Goal: Information Seeking & Learning: Learn about a topic

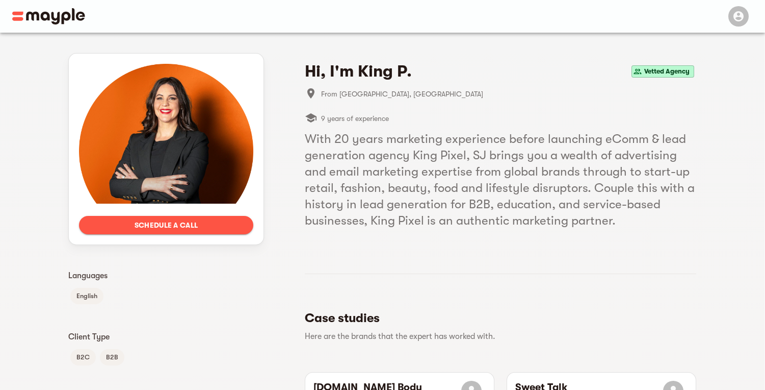
click at [19, 0] on span at bounding box center [204, 16] width 385 height 33
click at [16, 15] on img at bounding box center [48, 16] width 73 height 16
click at [9, 21] on header at bounding box center [382, 16] width 765 height 33
click at [21, 18] on img at bounding box center [48, 16] width 73 height 16
click at [18, 16] on img at bounding box center [48, 16] width 73 height 16
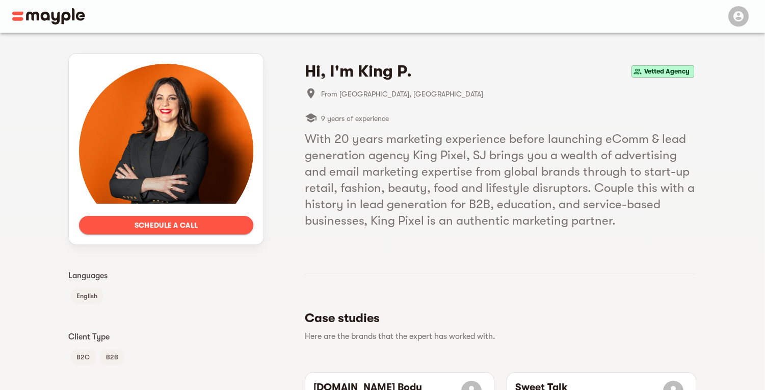
click at [18, 16] on img at bounding box center [48, 16] width 73 height 16
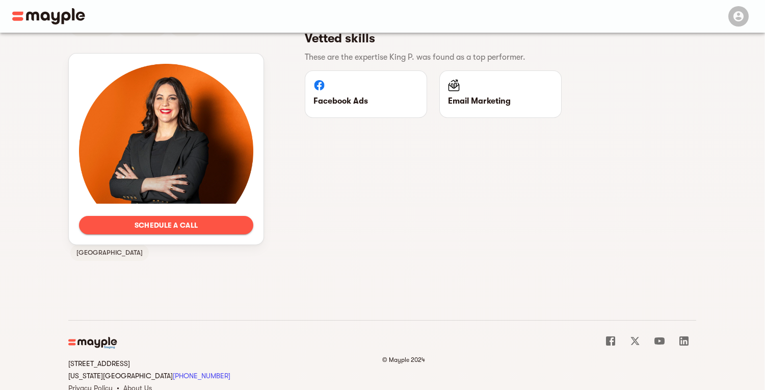
scroll to position [695, 0]
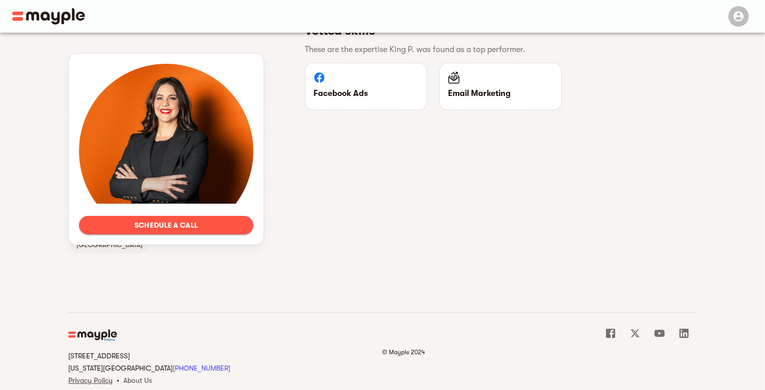
click at [133, 376] on link "About Us" at bounding box center [137, 380] width 29 height 8
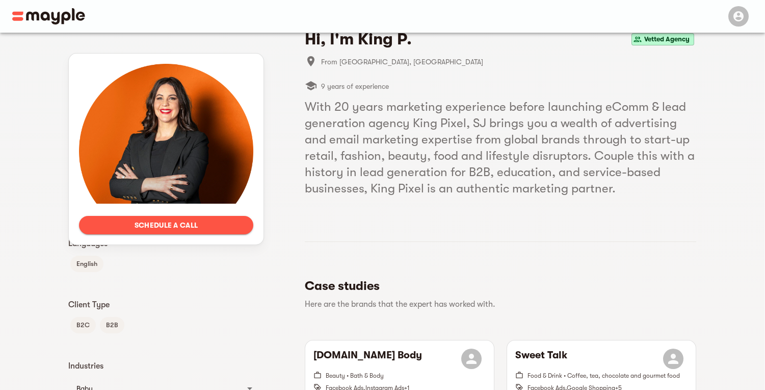
scroll to position [0, 0]
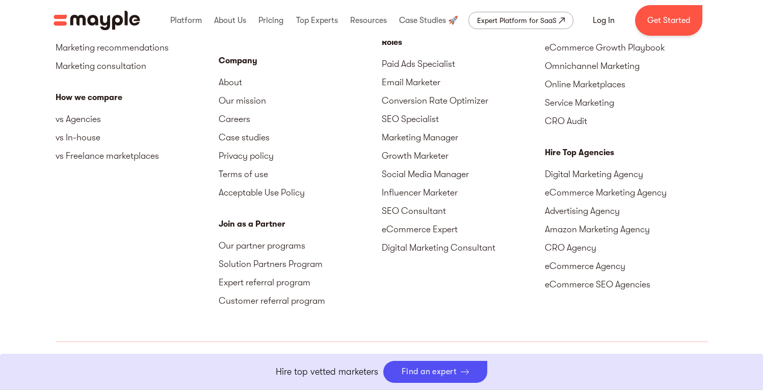
scroll to position [3202, 0]
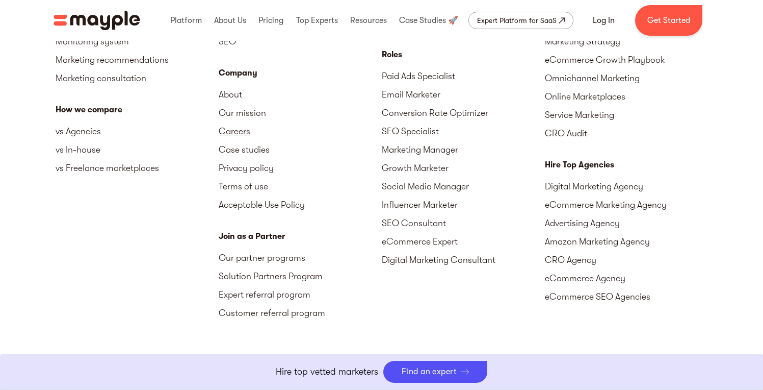
click at [236, 122] on link "Careers" at bounding box center [300, 131] width 163 height 18
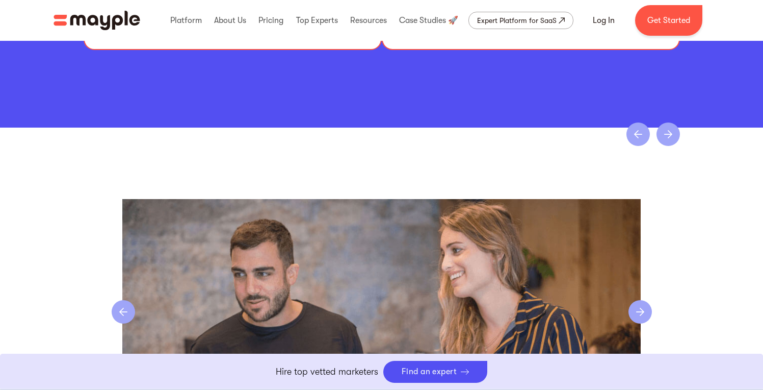
scroll to position [2034, 0]
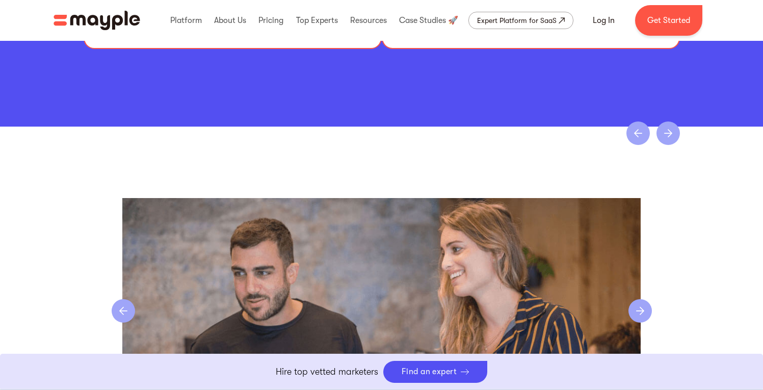
click at [672, 141] on div "next slide" at bounding box center [668, 132] width 23 height 23
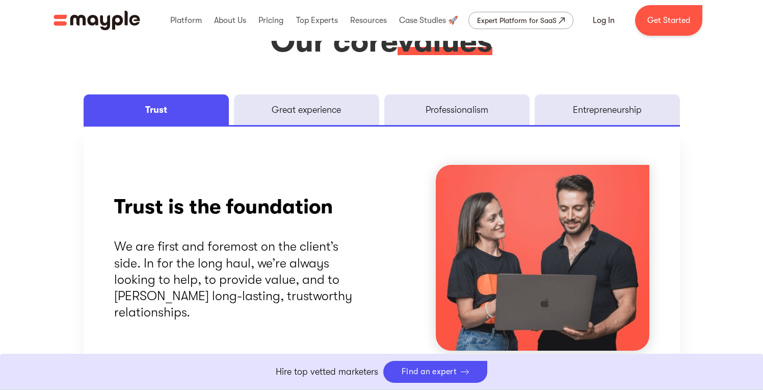
scroll to position [1301, 0]
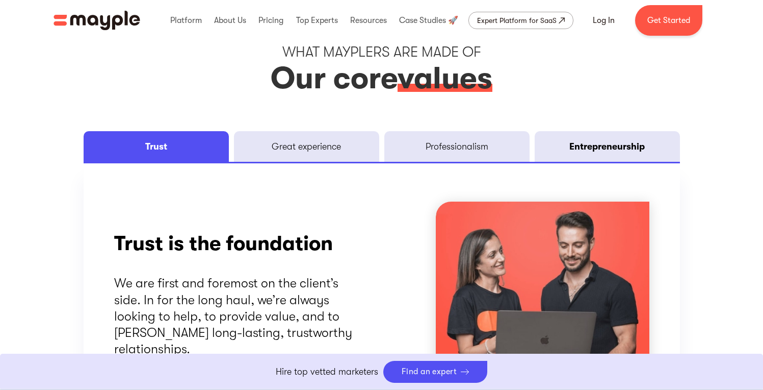
click at [624, 144] on div "Entrepreneurship" at bounding box center [607, 146] width 75 height 12
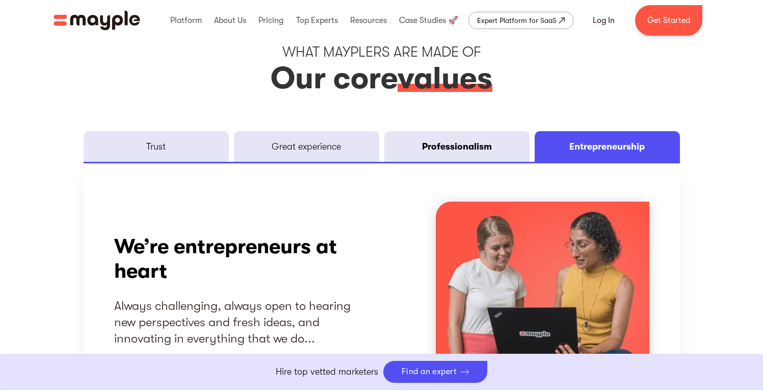
click at [455, 152] on link "Professionalism" at bounding box center [456, 146] width 145 height 31
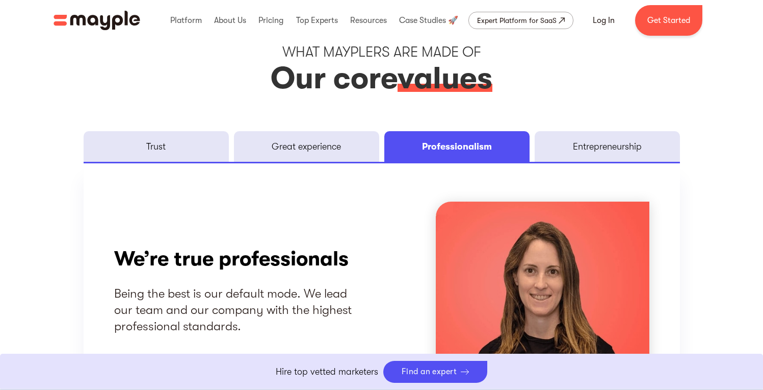
scroll to position [1315, 0]
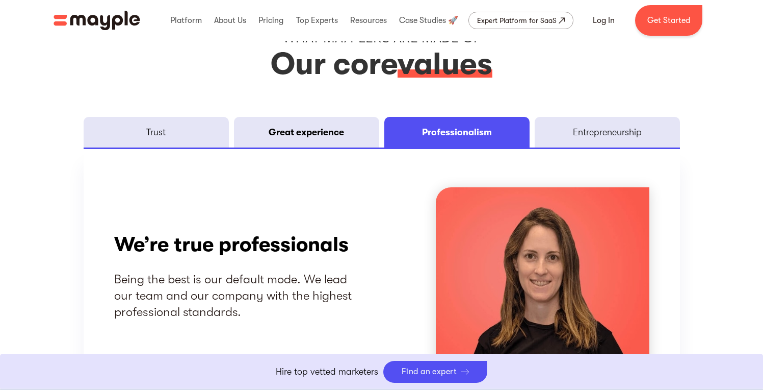
click at [322, 132] on div "Great experience" at bounding box center [306, 132] width 75 height 12
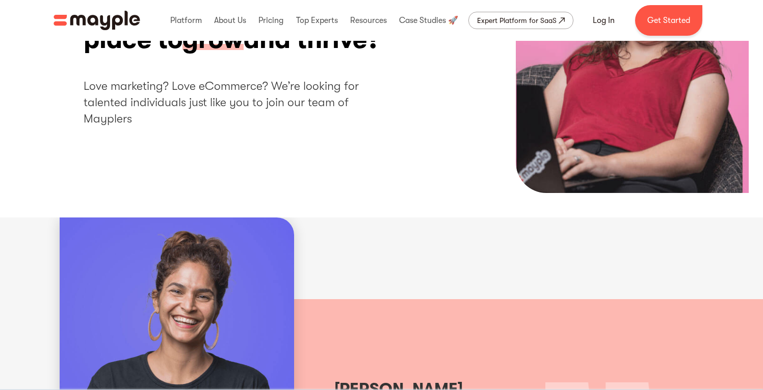
scroll to position [0, 0]
